Goal: Navigation & Orientation: Find specific page/section

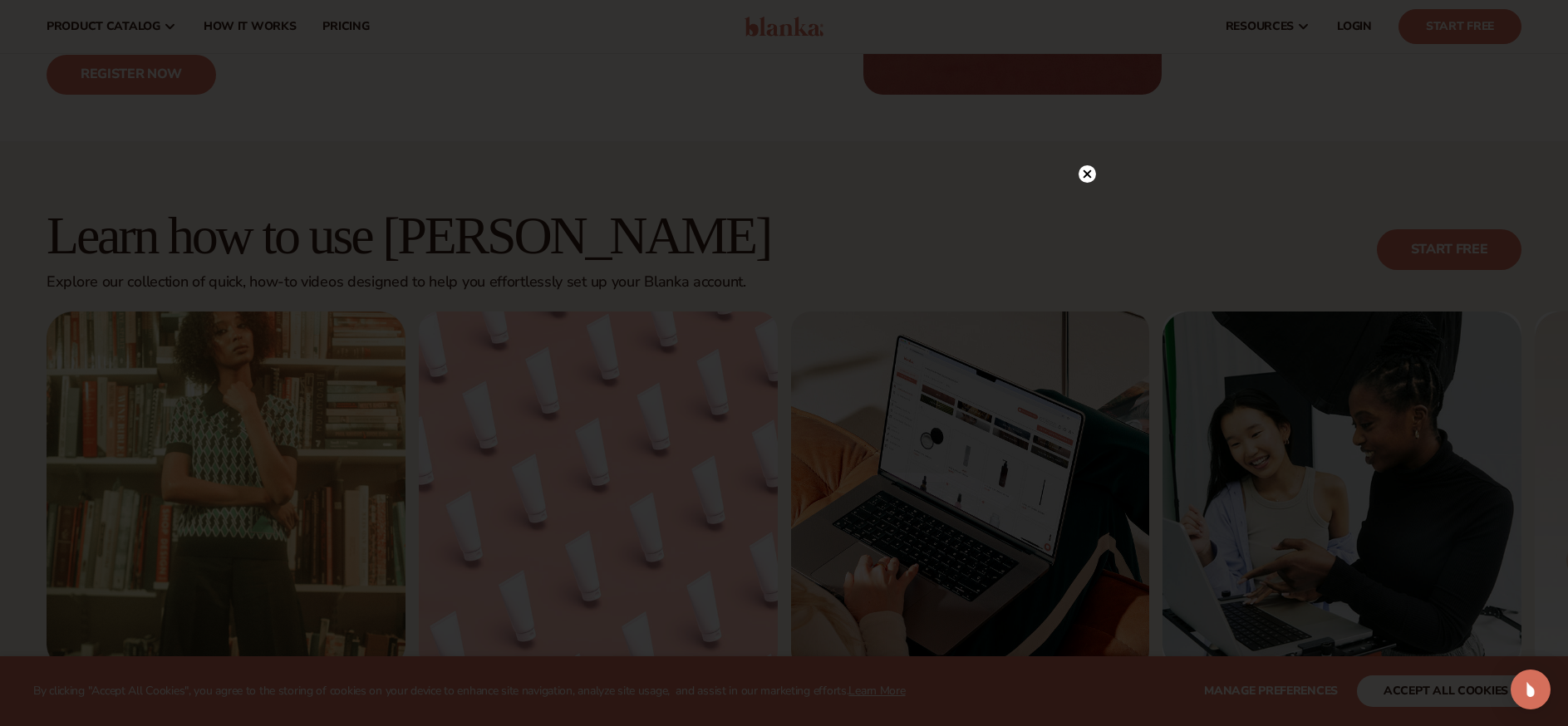
scroll to position [595, 0]
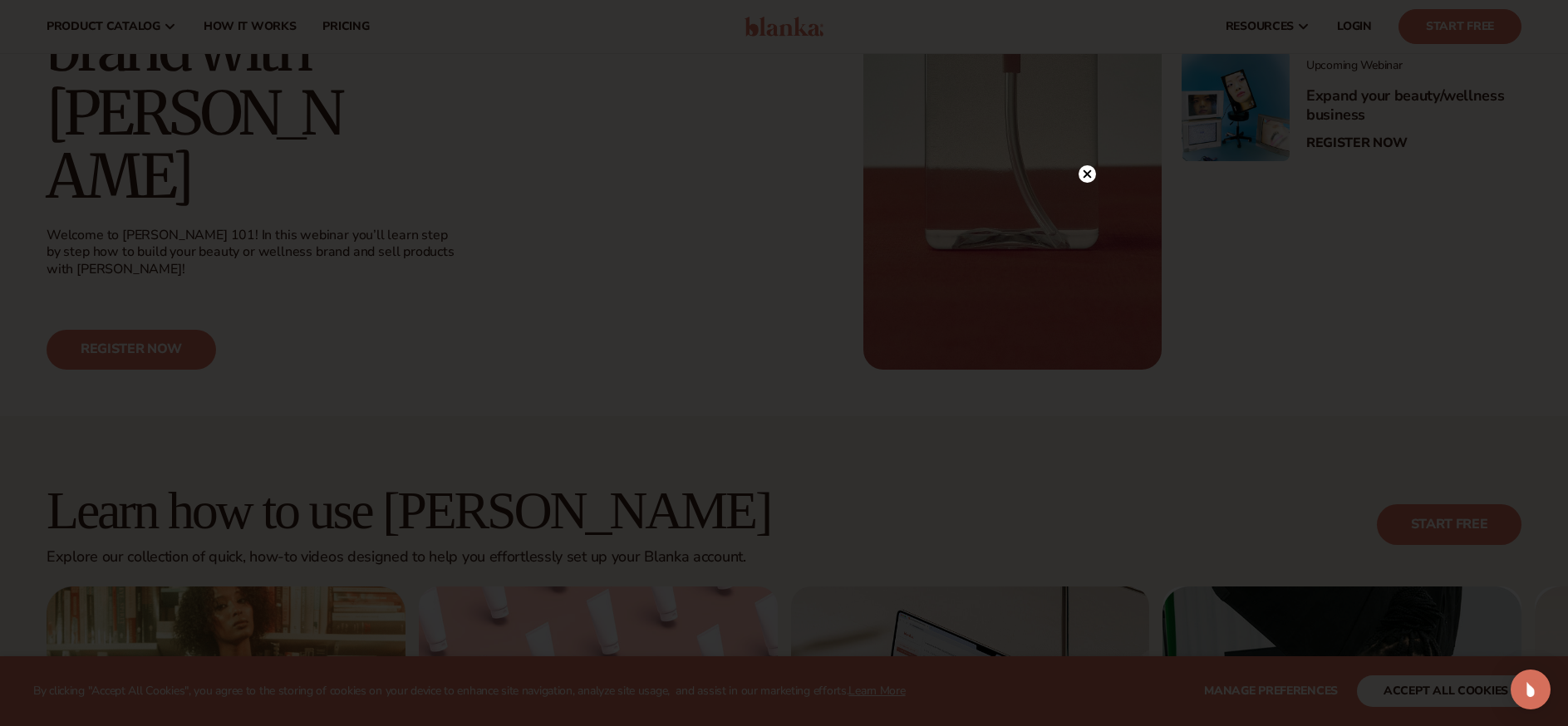
click at [1088, 177] on circle at bounding box center [1087, 174] width 17 height 17
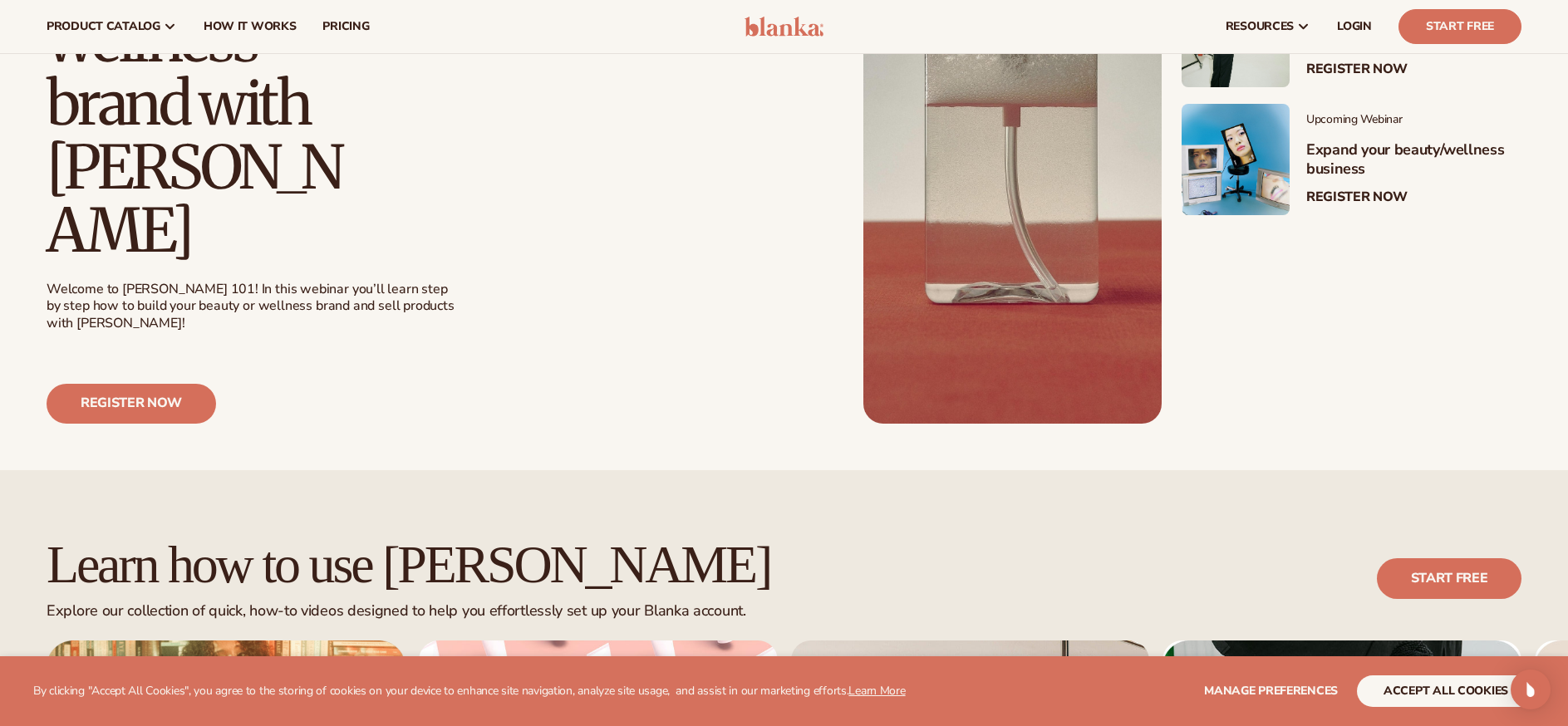
scroll to position [0, 0]
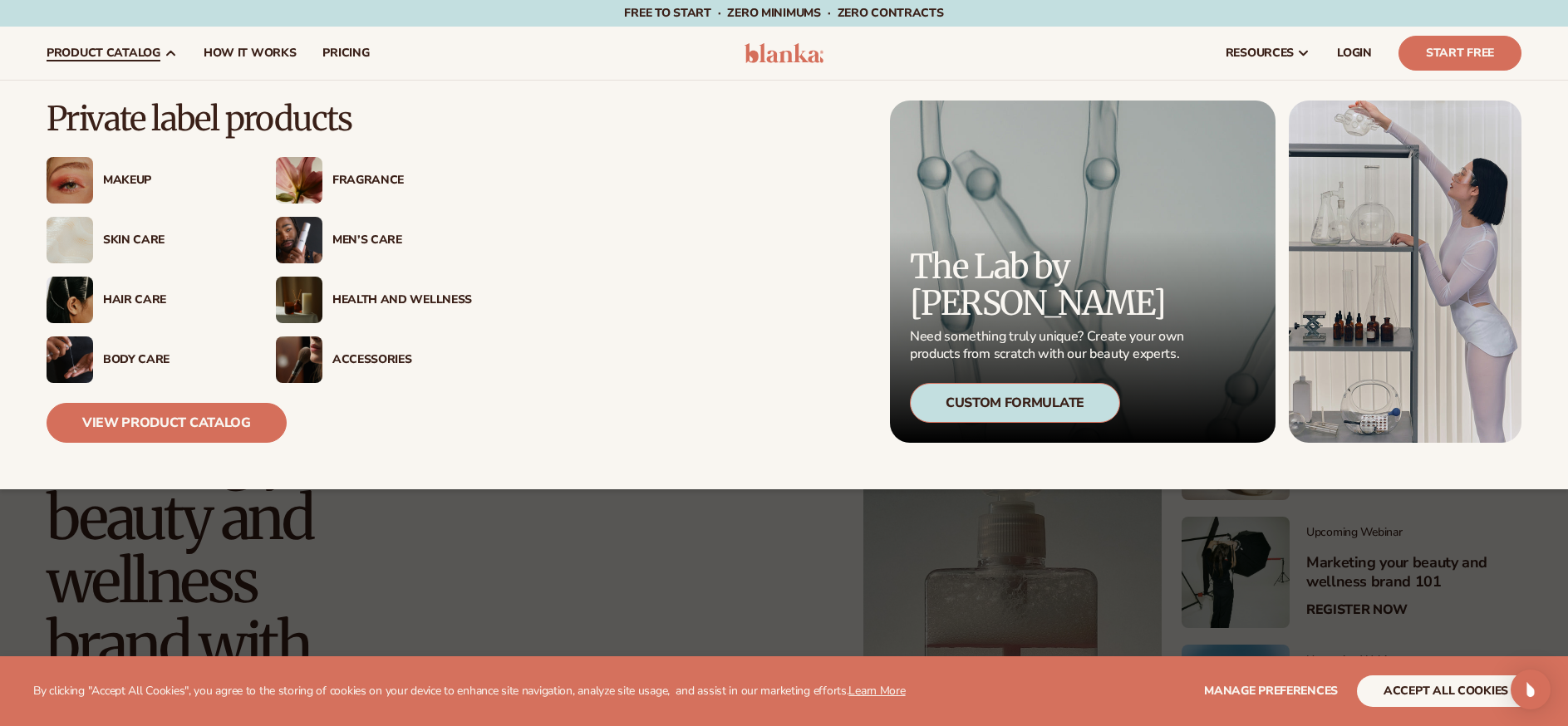
click at [361, 296] on div "Health And Wellness" at bounding box center [402, 301] width 140 height 15
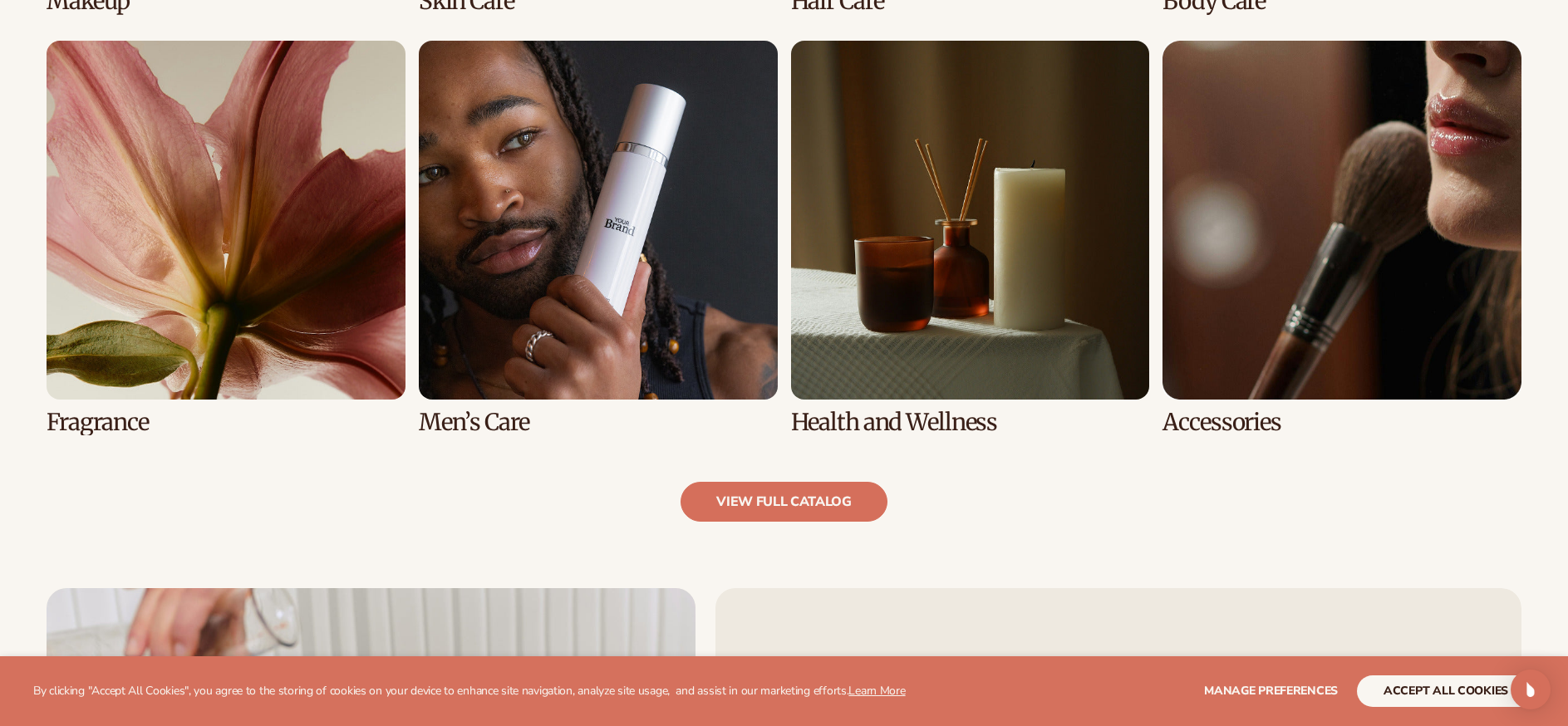
scroll to position [1739, 0]
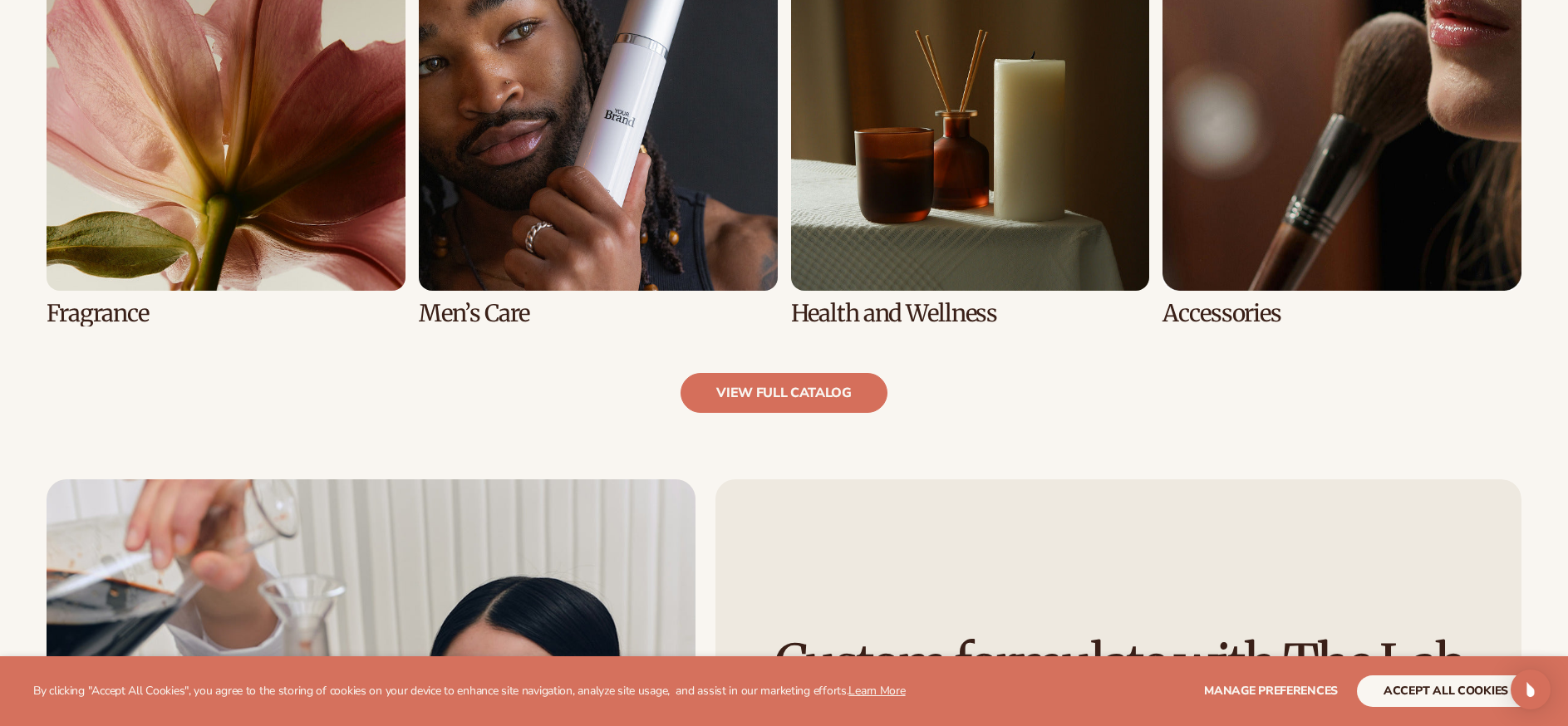
click at [104, 302] on link "5 / 8" at bounding box center [225, 129] width 359 height 394
click at [281, 123] on link "5 / 8" at bounding box center [225, 129] width 359 height 394
click at [281, 132] on link "5 / 8" at bounding box center [225, 129] width 359 height 394
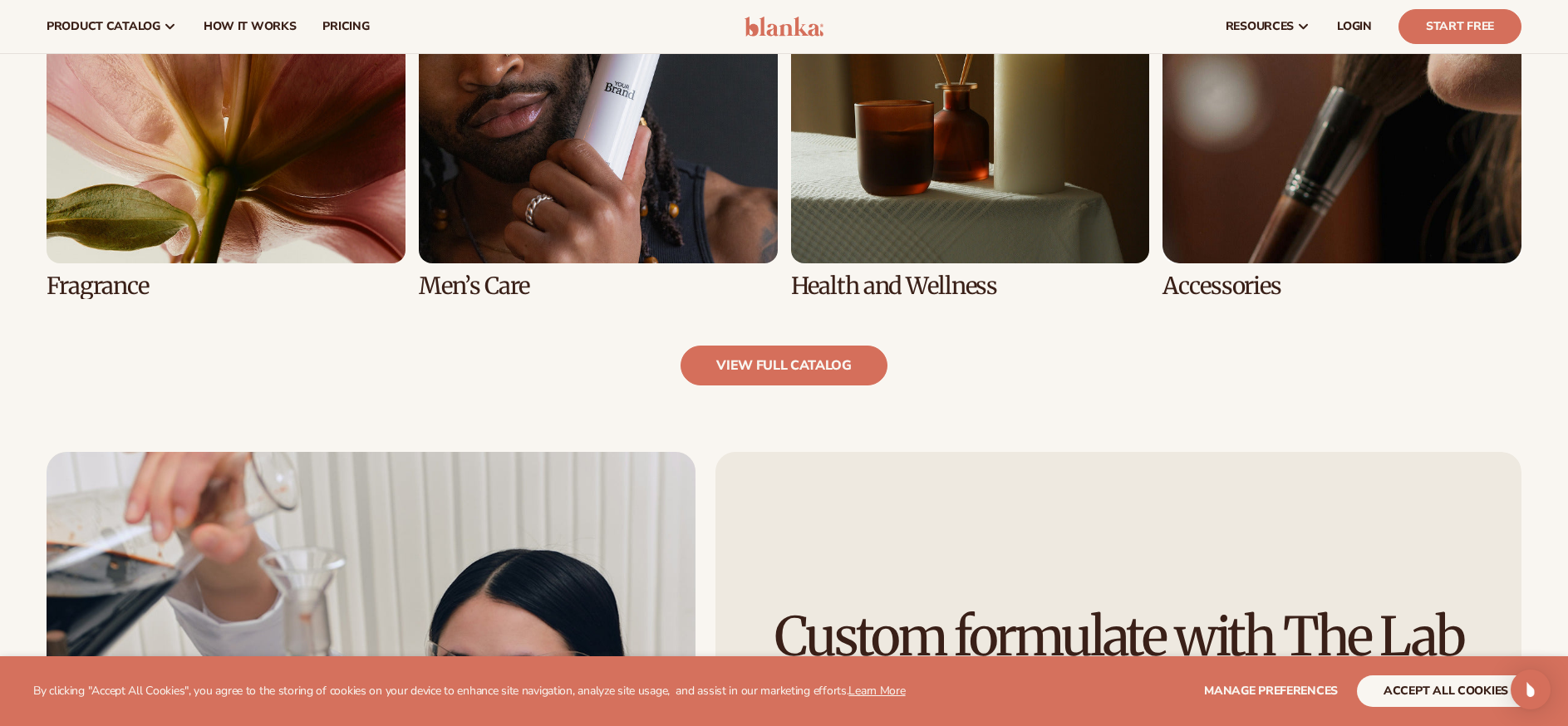
scroll to position [1413, 0]
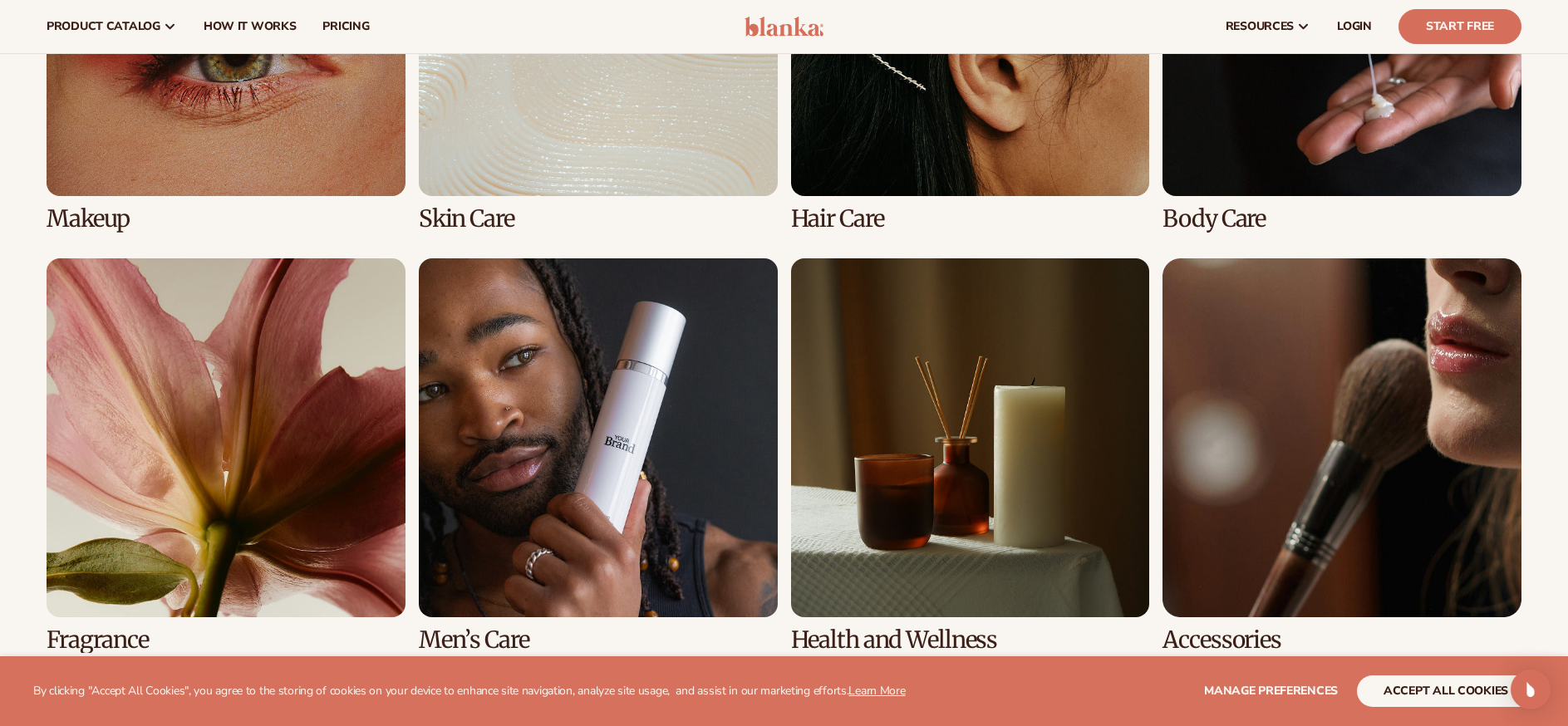
click at [63, 431] on link "5 / 8" at bounding box center [225, 455] width 359 height 394
drag, startPoint x: 69, startPoint y: 429, endPoint x: 72, endPoint y: 438, distance: 9.5
click at [70, 430] on link "5 / 8" at bounding box center [225, 455] width 359 height 394
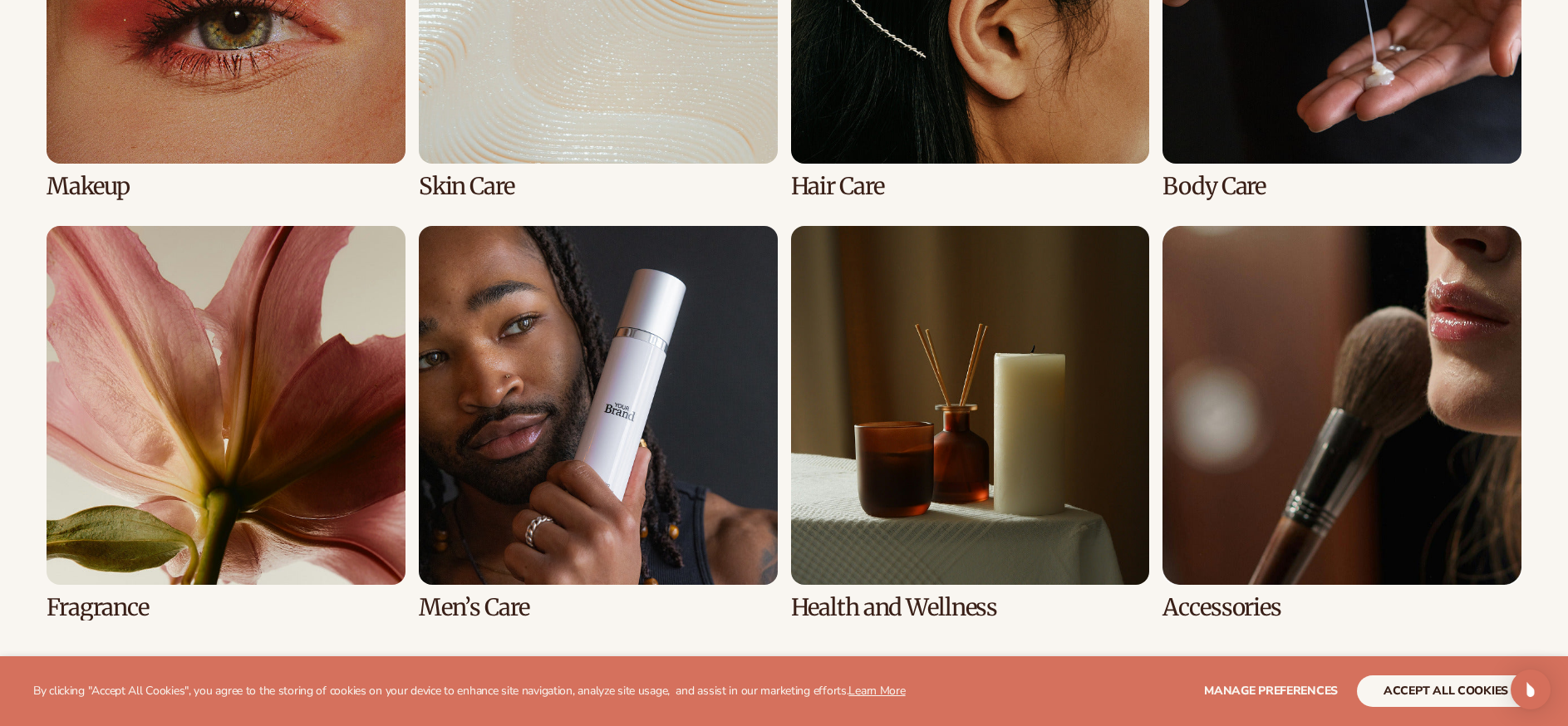
scroll to position [1529, 0]
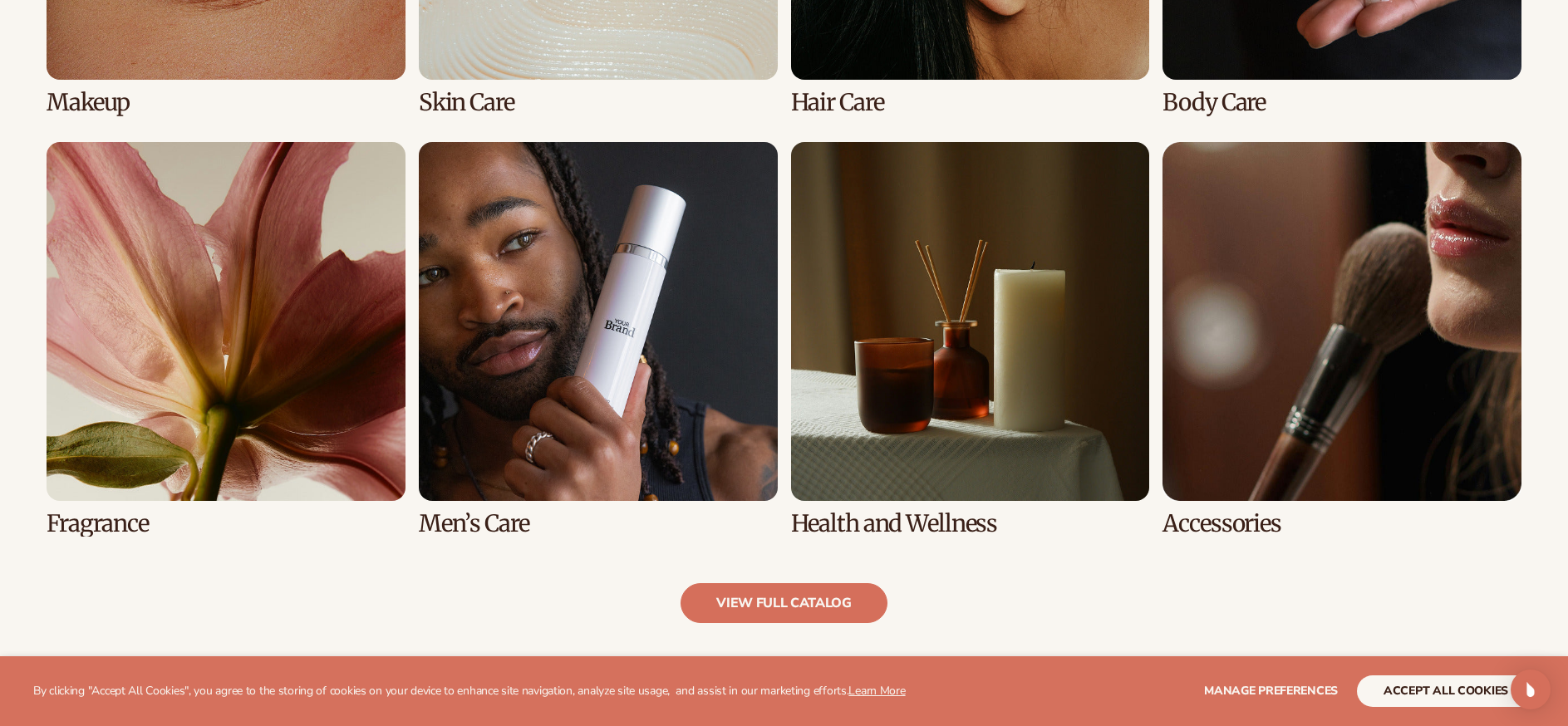
click at [101, 521] on link "5 / 8" at bounding box center [225, 339] width 359 height 394
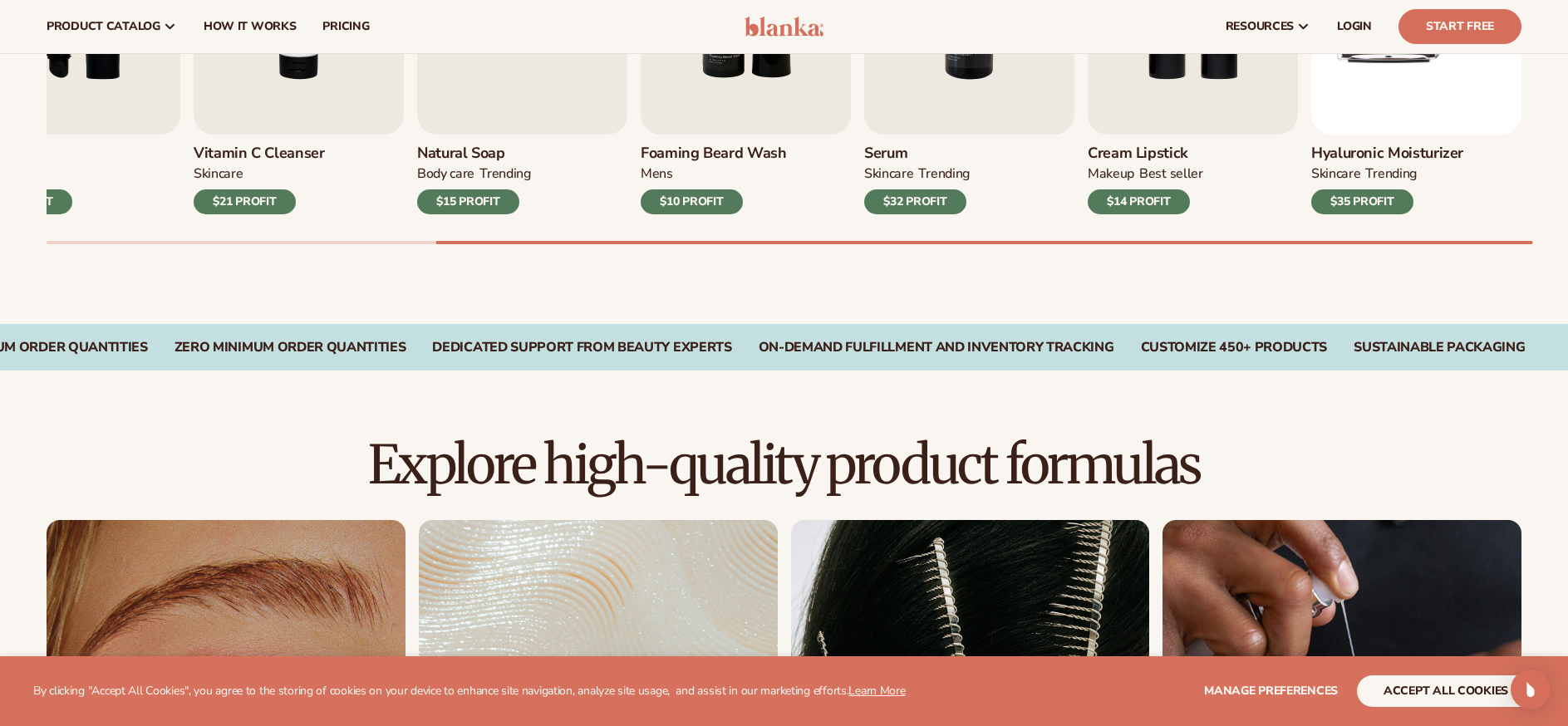
scroll to position [374, 0]
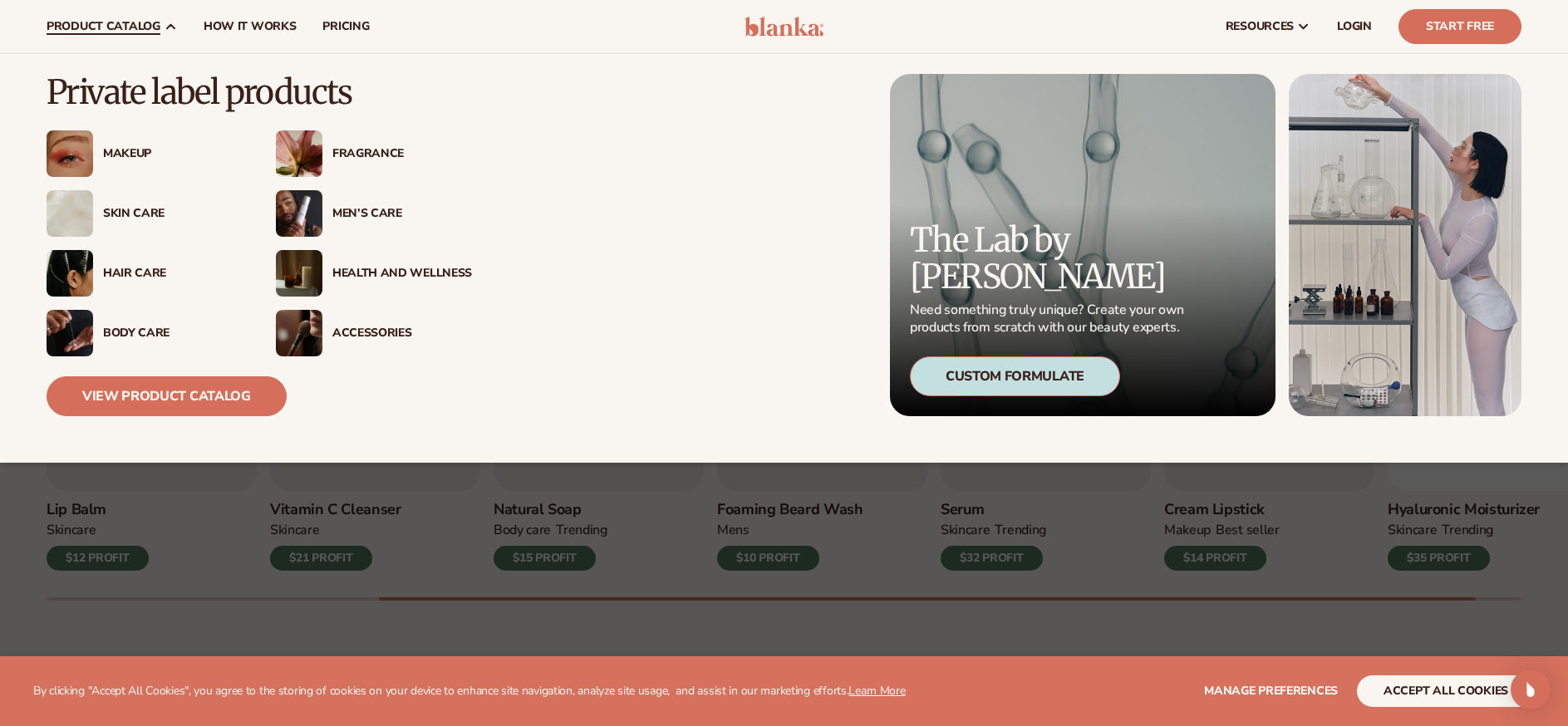
click at [327, 141] on div "Fragrance" at bounding box center [374, 154] width 196 height 46
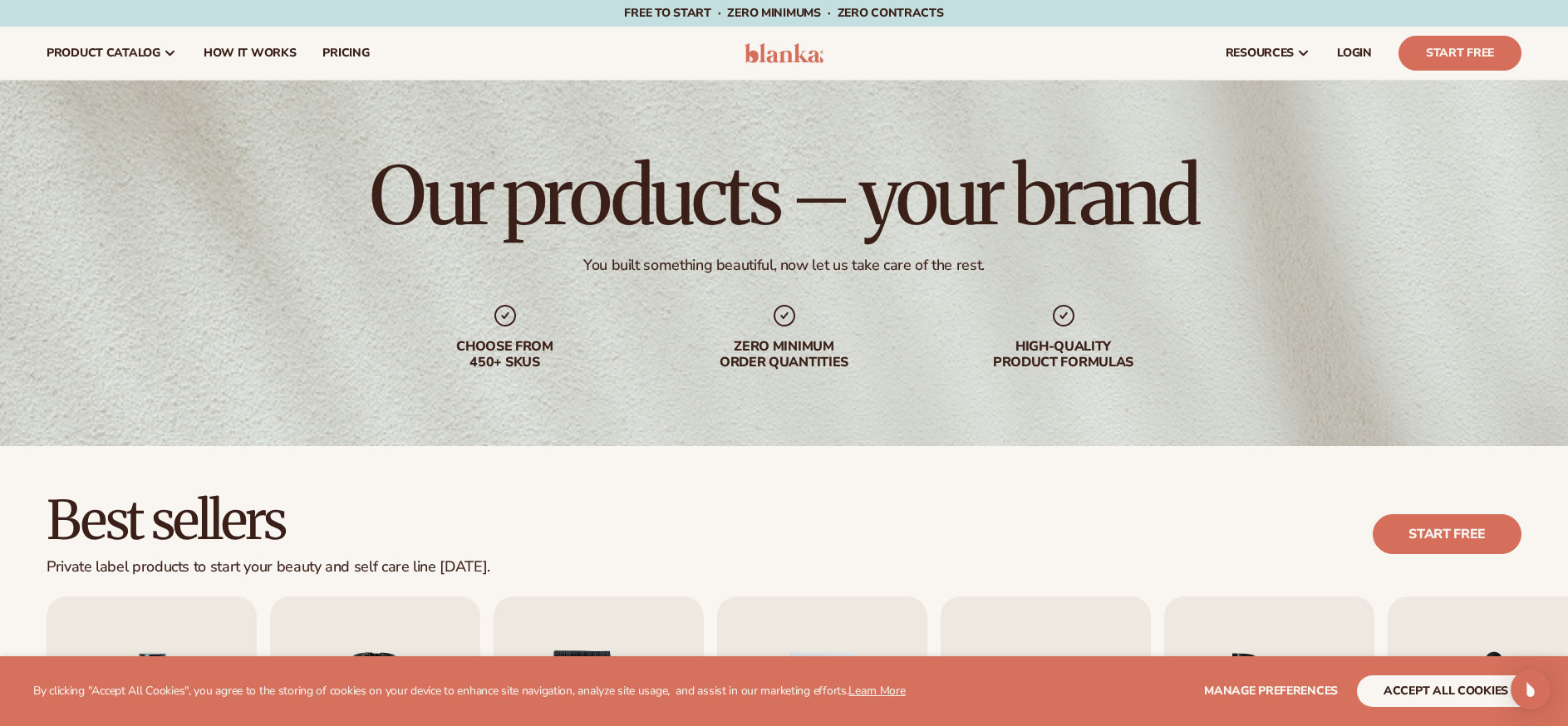
scroll to position [303, 0]
